Goal: Information Seeking & Learning: Learn about a topic

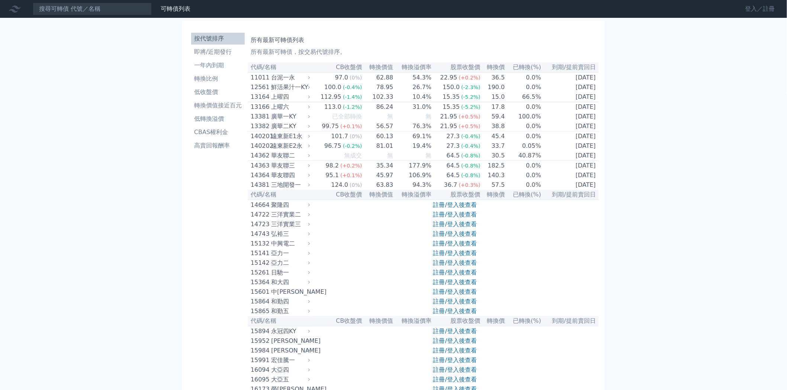
click at [756, 9] on link "登入／註冊" at bounding box center [760, 9] width 42 height 12
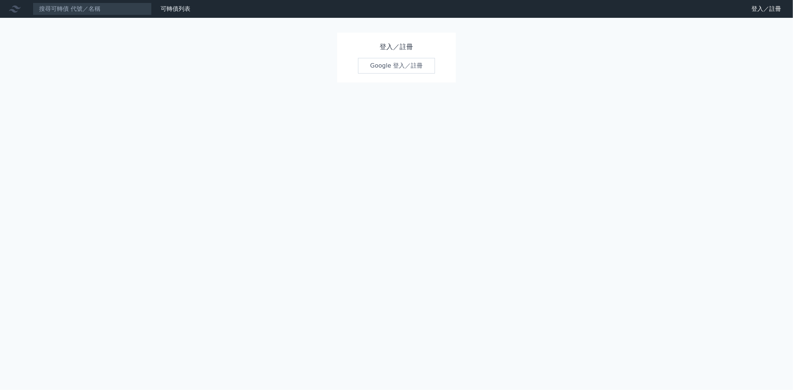
click at [389, 66] on link "Google 登入／註冊" at bounding box center [396, 66] width 77 height 16
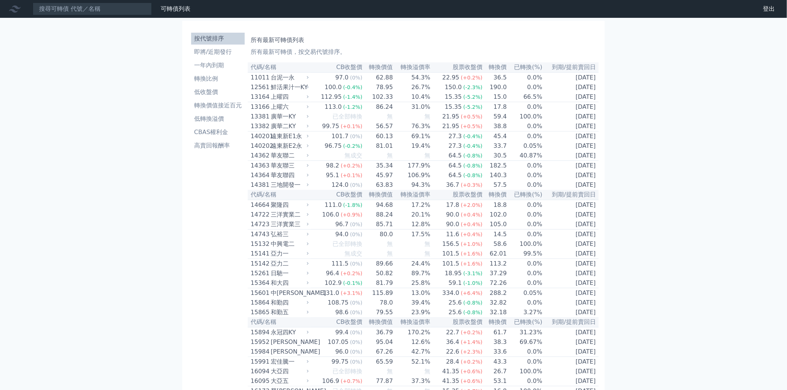
click at [0, 0] on link "財務數據" at bounding box center [0, 0] width 0 height 0
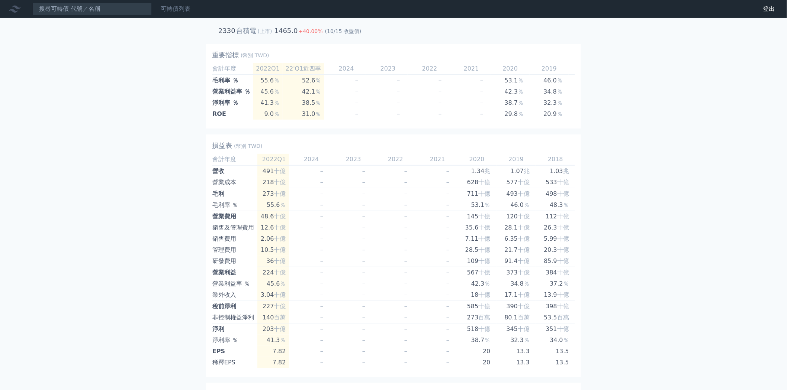
click at [177, 10] on link "可轉債列表" at bounding box center [176, 8] width 30 height 7
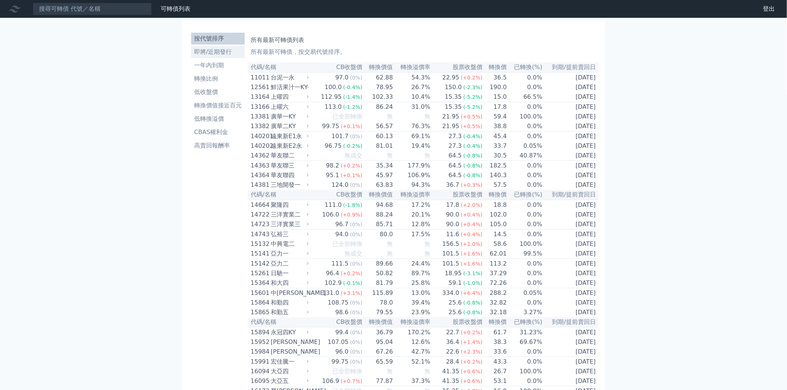
click at [211, 54] on li "即將/近期發行" at bounding box center [218, 52] width 54 height 9
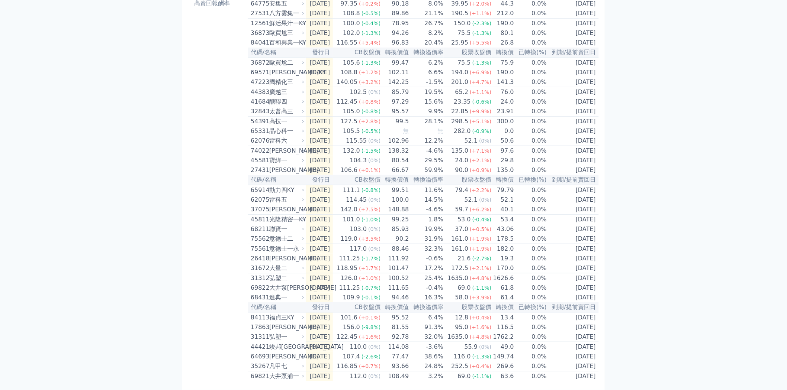
scroll to position [179, 0]
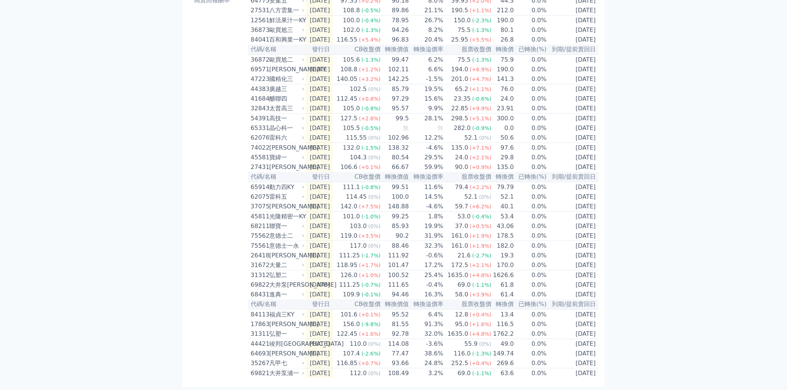
click at [164, 199] on div "可轉債列表 財務數據 可轉債列表 財務數據 登出 登出 按代號排序 即將/近期發行 一年內到期 轉換比例 低收盤價 轉換價值接近百元 低轉換溢價" at bounding box center [393, 123] width 787 height 536
click at [226, 247] on div "按代號排序 即將/近期發行 一年內到期 轉換比例 低收盤價 轉換價值接近百元 低轉換溢價 CBAS權利金 高賣回報酬率" at bounding box center [217, 131] width 59 height 494
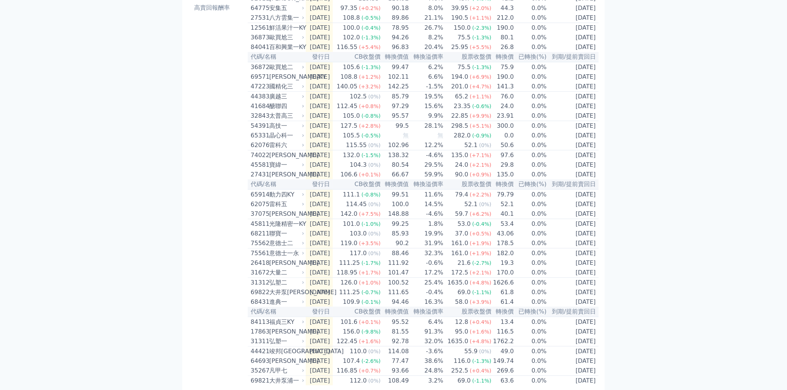
click at [208, 160] on div "按代號排序 即將/近期發行 一年內到期 轉換比例 低收盤價 轉換價值接近百元 低轉換溢價 CBAS權利金 高賣回報酬率" at bounding box center [217, 139] width 59 height 494
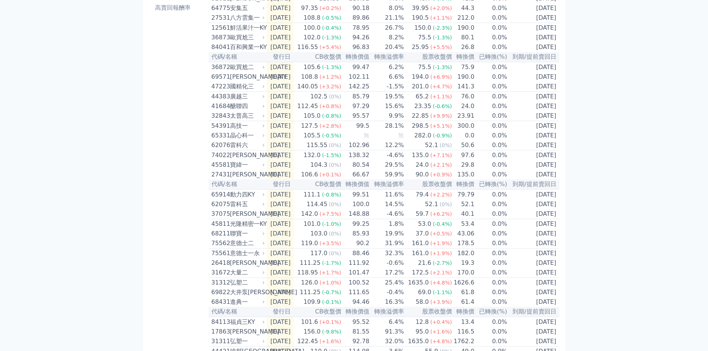
drag, startPoint x: 777, startPoint y: 0, endPoint x: 144, endPoint y: 144, distance: 649.3
click at [144, 144] on div "按代號排序 即將/近期發行 一年內到期 轉換比例 低收盤價 轉換價值接近百元 低轉換溢價 CBAS權利金 高賣回報酬率 近期新發行可轉債列表 所有發行三個月內…" at bounding box center [354, 139] width 422 height 512
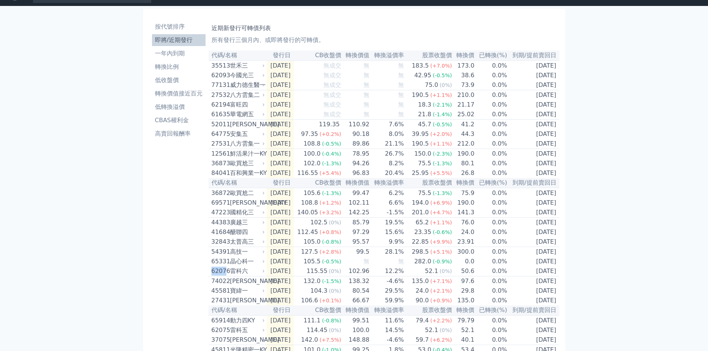
scroll to position [0, 0]
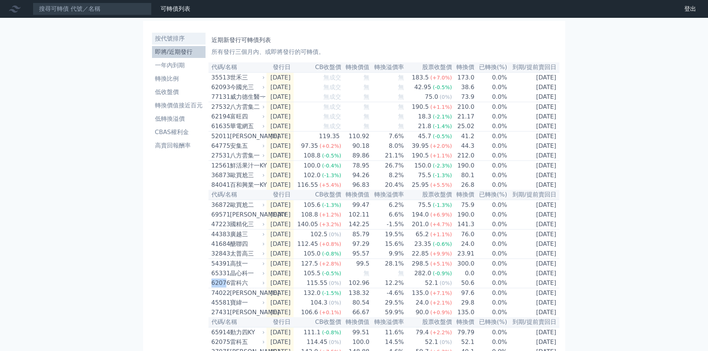
click at [162, 42] on li "按代號排序" at bounding box center [179, 38] width 54 height 9
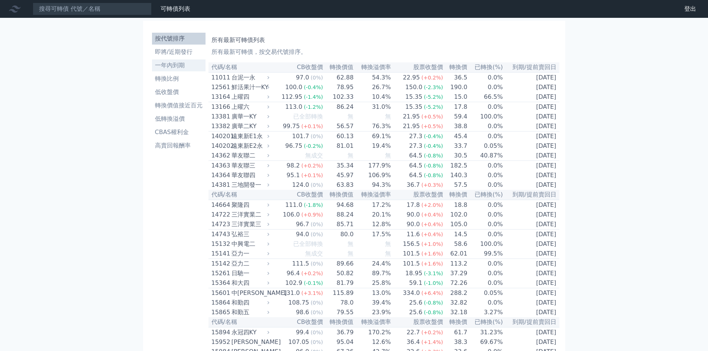
click at [180, 62] on li "一年內到期" at bounding box center [179, 65] width 54 height 9
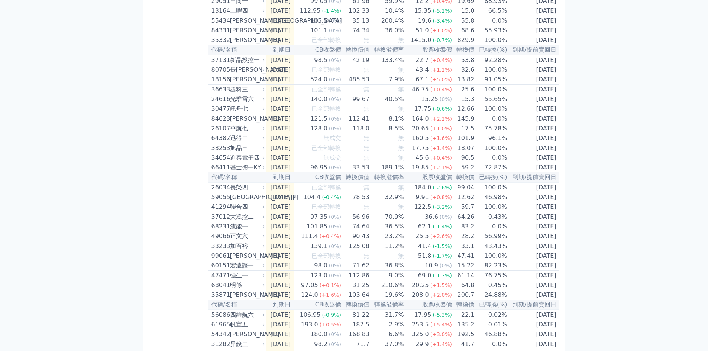
scroll to position [565, 0]
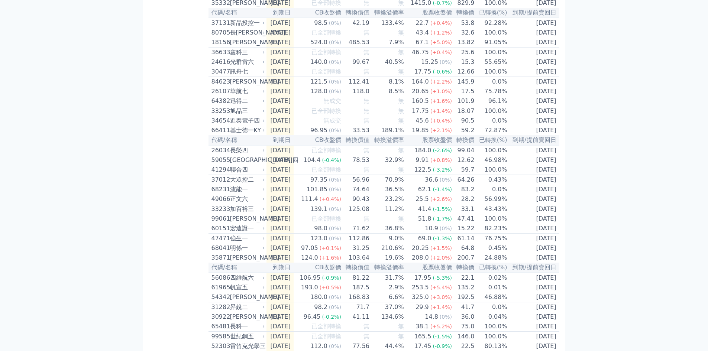
click at [182, 215] on div "按代號排序 即將/近期發行 一年內到期 轉換比例 低收盤價 轉換價值接近百元 低轉換溢價 CBAS權利金 高賣回報酬率" at bounding box center [178, 80] width 59 height 1230
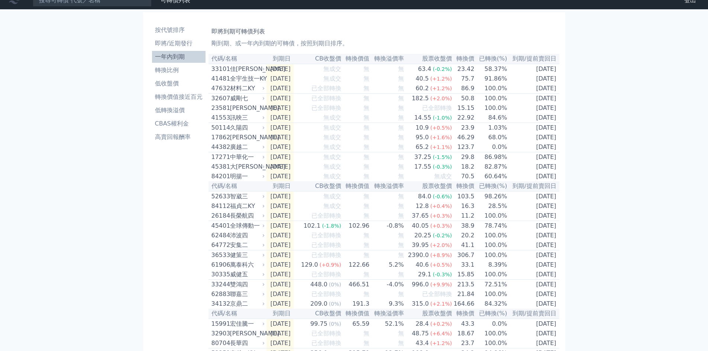
scroll to position [7, 0]
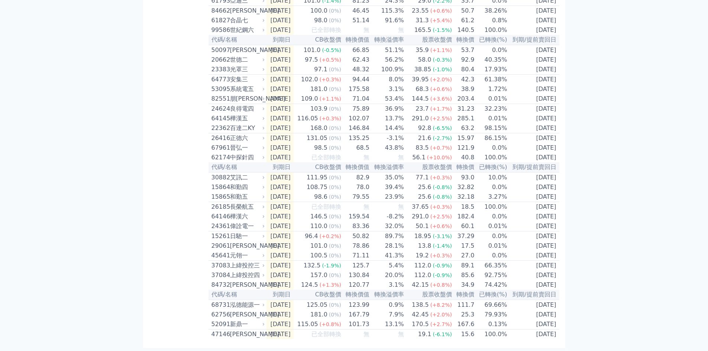
scroll to position [933, 0]
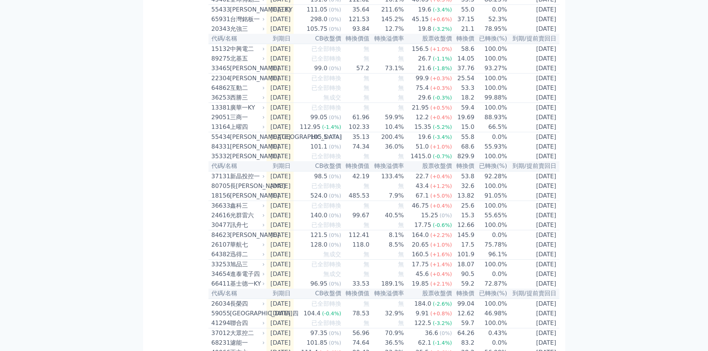
scroll to position [446, 0]
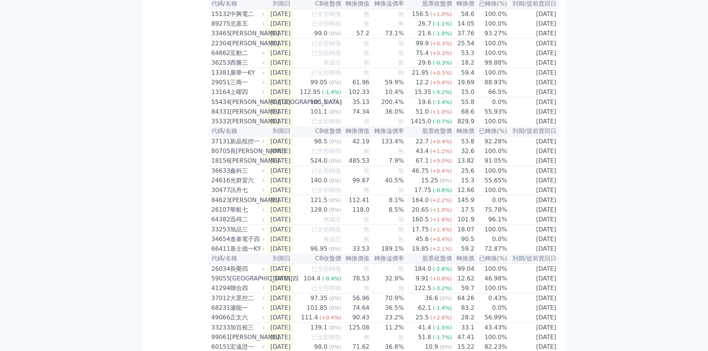
click at [187, 202] on div "按代號排序 即將/近期發行 一年內到期 轉換比例 低收盤價 轉換價值接近百元 低轉換溢價 CBAS權利金 高賣回報酬率" at bounding box center [178, 199] width 59 height 1230
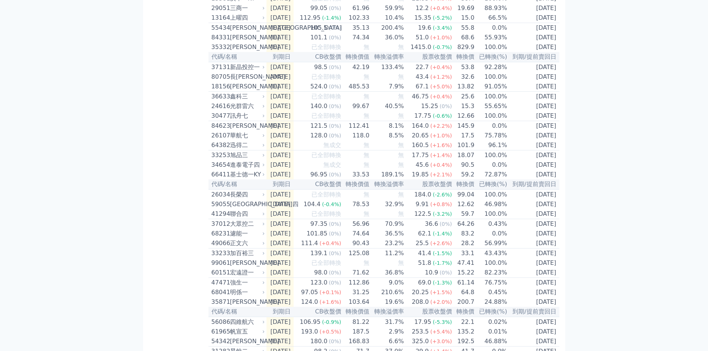
scroll to position [558, 0]
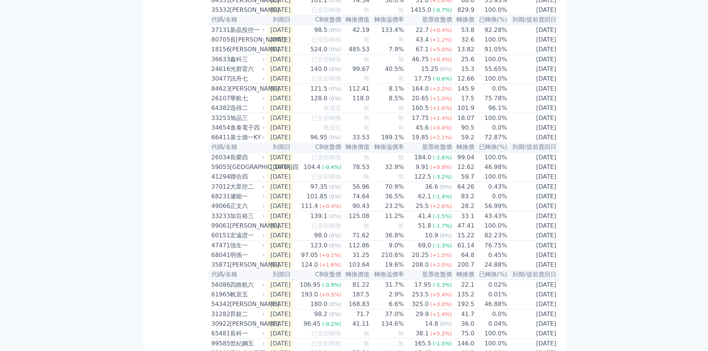
click at [191, 175] on div "按代號排序 即將/近期發行 一年內到期 轉換比例 低收盤價 轉換價值接近百元 低轉換溢價 CBAS權利金 高賣回報酬率" at bounding box center [178, 87] width 59 height 1230
click at [159, 175] on div "按代號排序 即將/近期發行 一年內到期 轉換比例 低收盤價 轉換價值接近百元 低轉換溢價 CBAS權利金 高賣回報酬率" at bounding box center [178, 87] width 59 height 1230
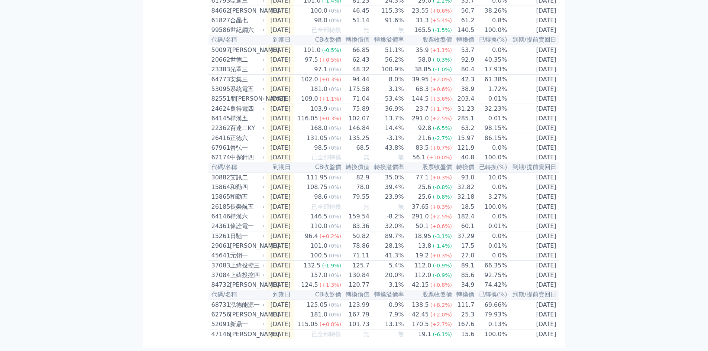
scroll to position [1011, 0]
